Goal: Information Seeking & Learning: Check status

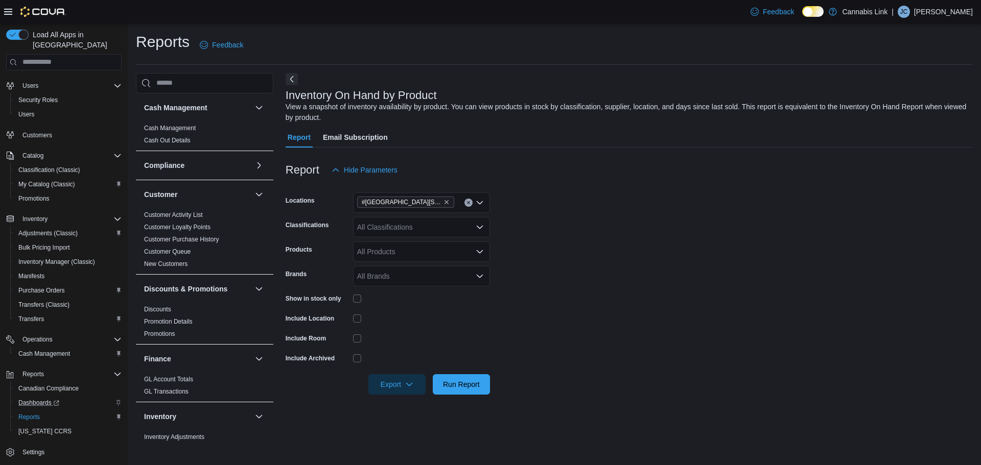
scroll to position [204, 0]
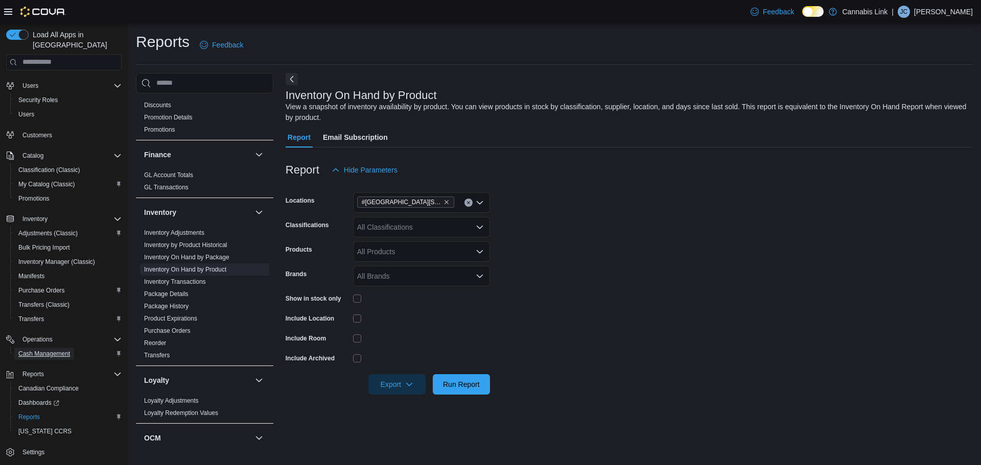
click at [40, 348] on span "Cash Management" at bounding box center [44, 354] width 52 height 12
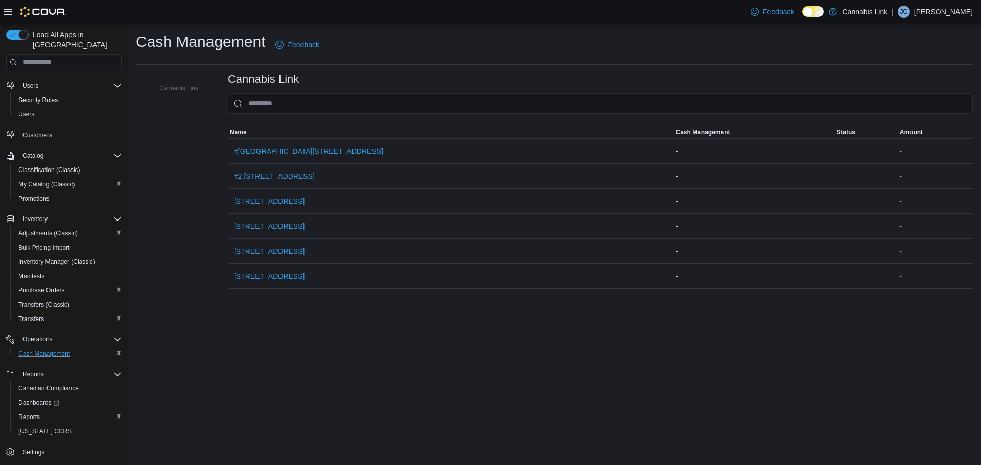
scroll to position [67, 0]
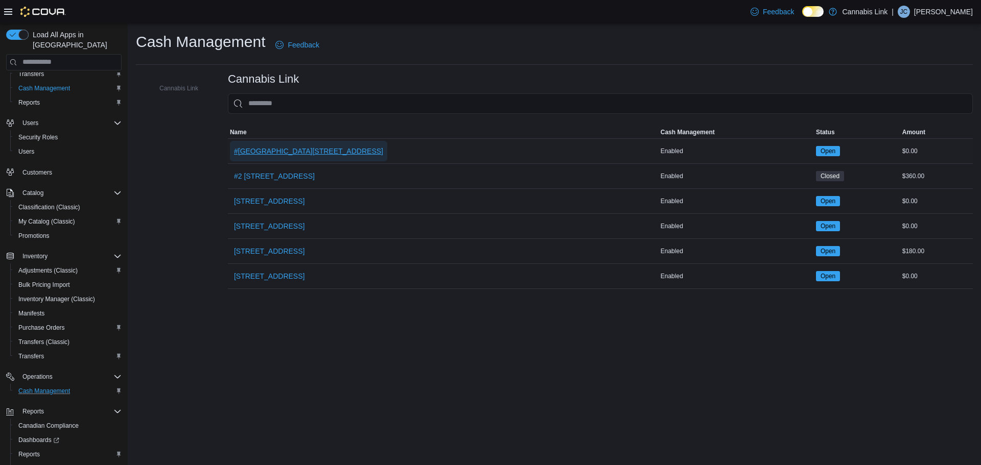
click at [309, 151] on span "#[GEOGRAPHIC_DATA][STREET_ADDRESS]" at bounding box center [308, 151] width 149 height 10
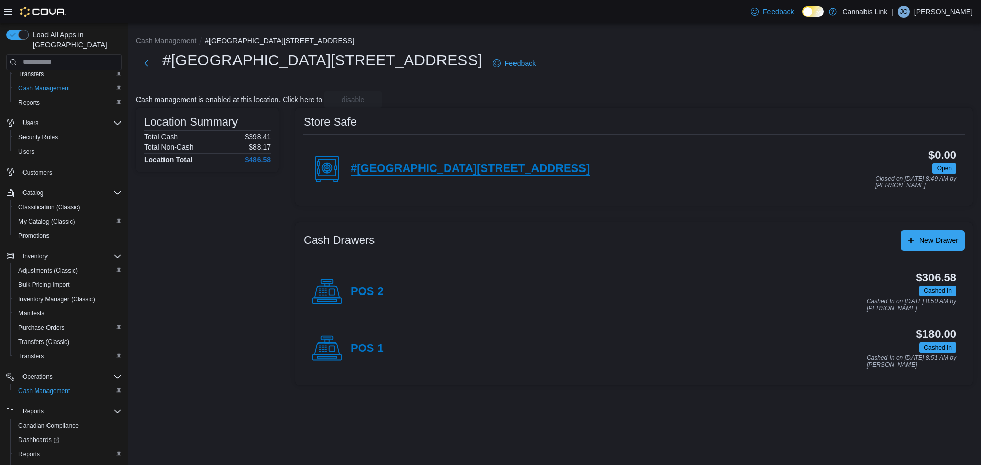
click at [462, 174] on h4 "#[GEOGRAPHIC_DATA][STREET_ADDRESS]" at bounding box center [469, 168] width 239 height 13
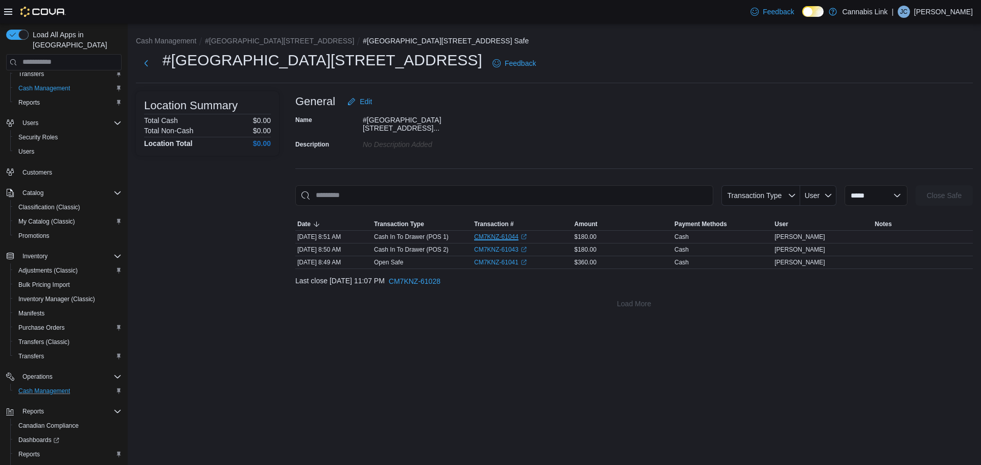
click at [504, 233] on link "CM7KNZ-61044 (opens in a new tab or window)" at bounding box center [500, 237] width 53 height 8
click at [499, 246] on link "CM7KNZ-61043 (opens in a new tab or window)" at bounding box center [500, 250] width 53 height 8
